Goal: Information Seeking & Learning: Learn about a topic

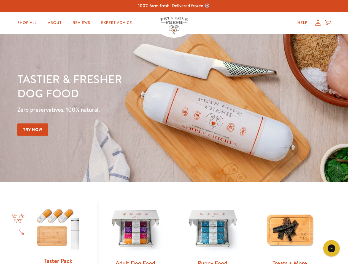
click at [174, 132] on div "Tastier & fresher dog food Zero preservatives. 100% natural. Try Now" at bounding box center [121, 108] width 209 height 73
click at [331, 249] on icon "Gorgias live chat" at bounding box center [330, 248] width 5 height 5
